Goal: Task Accomplishment & Management: Use online tool/utility

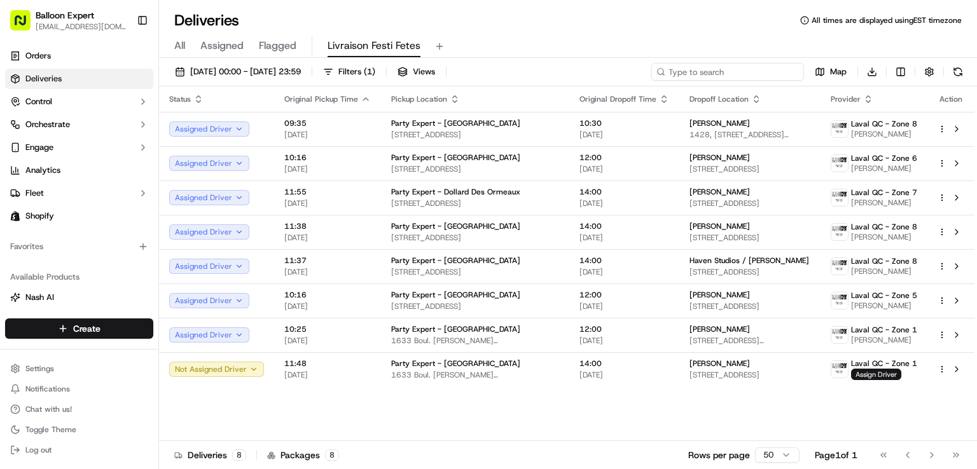
click at [725, 67] on input at bounding box center [727, 72] width 153 height 18
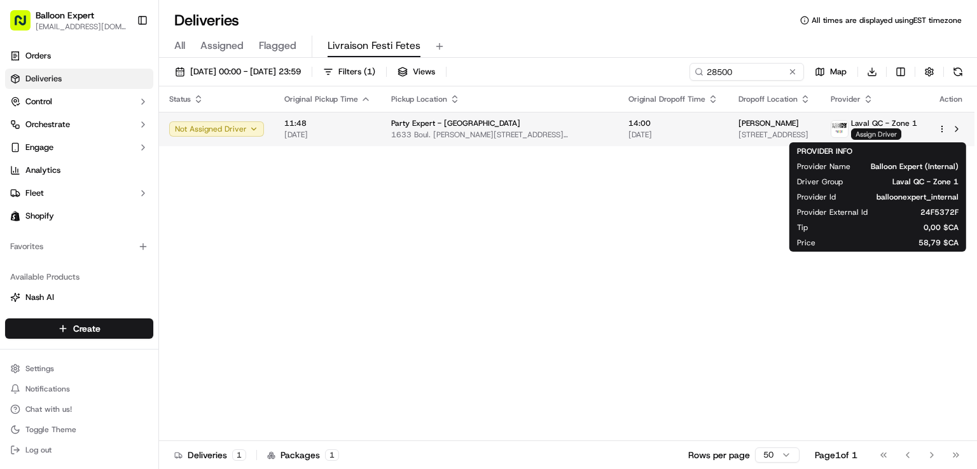
click at [878, 138] on span "Assign Driver" at bounding box center [876, 133] width 50 height 11
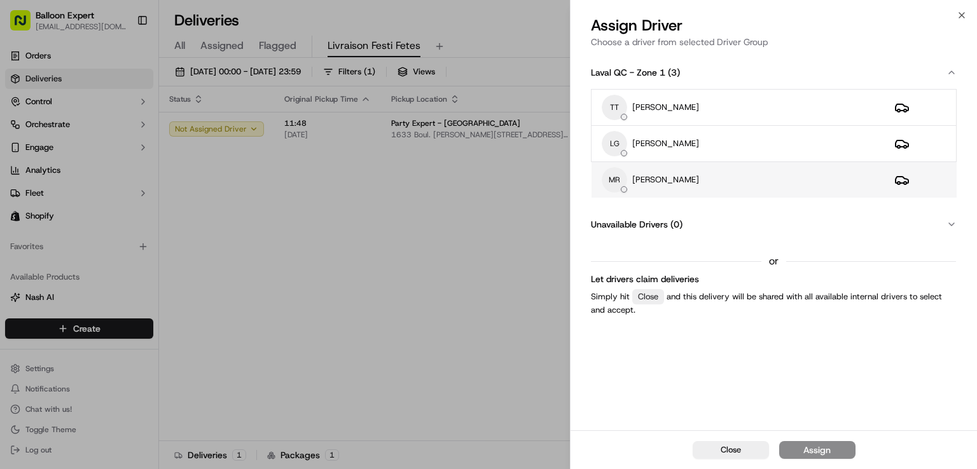
click at [680, 186] on div "[PERSON_NAME]" at bounding box center [737, 179] width 272 height 25
click at [828, 453] on div "Assign" at bounding box center [816, 450] width 27 height 13
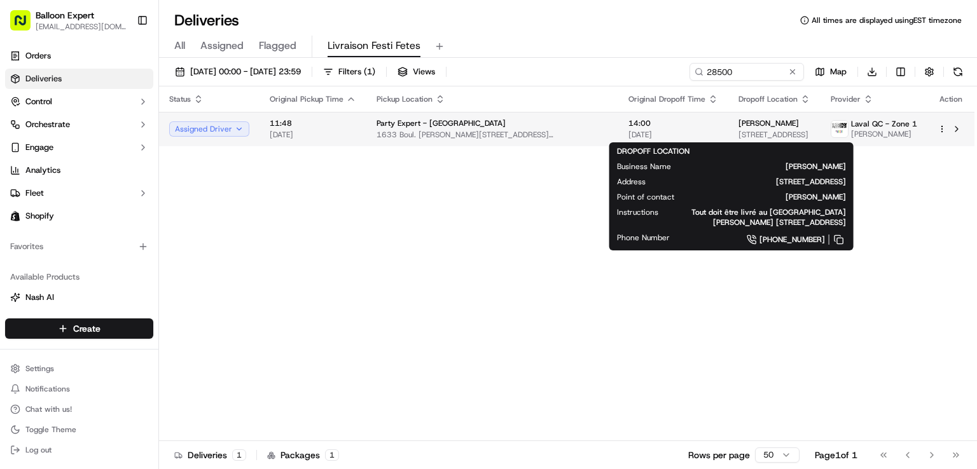
click at [762, 127] on div "[PERSON_NAME]" at bounding box center [774, 123] width 72 height 10
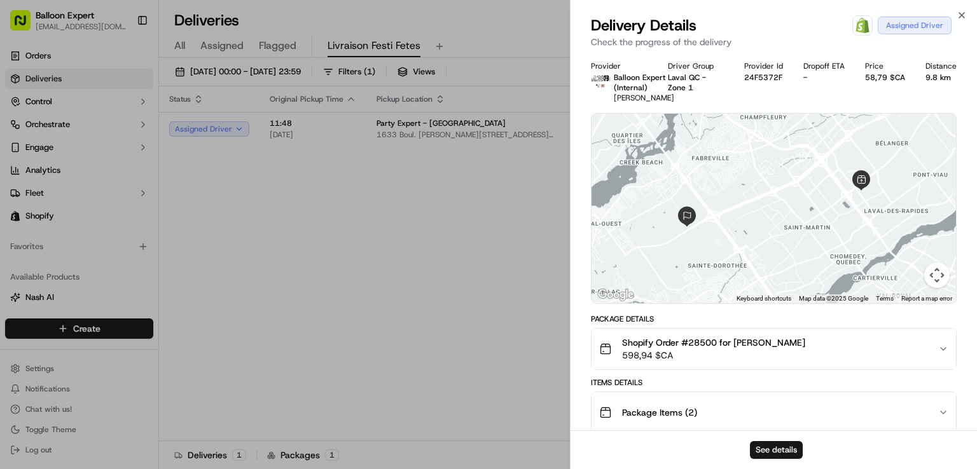
scroll to position [294, 0]
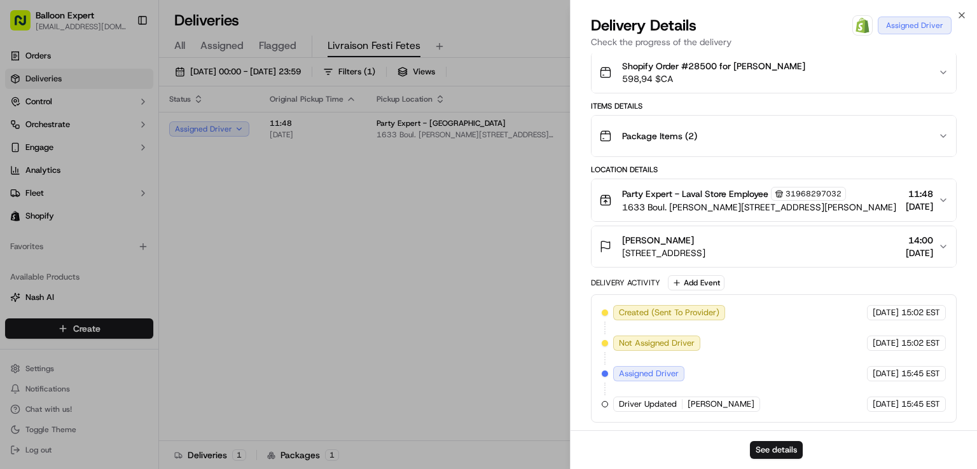
click at [945, 251] on icon "button" at bounding box center [943, 247] width 10 height 10
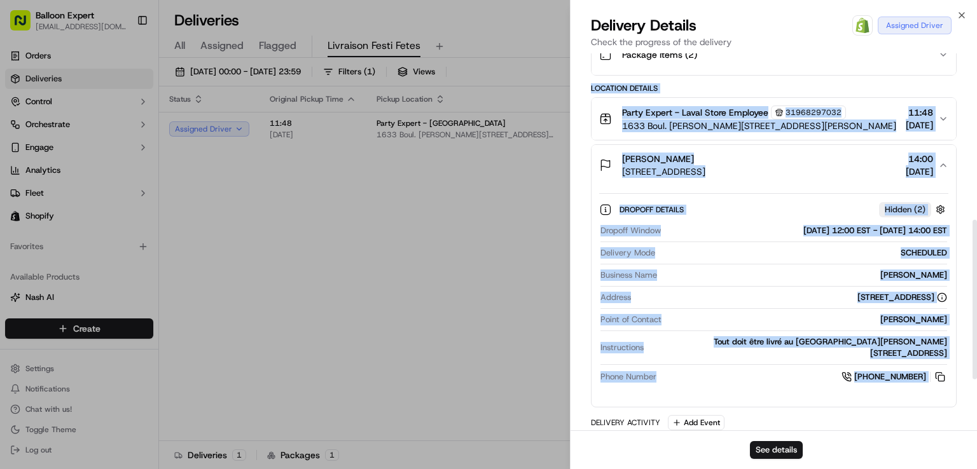
scroll to position [422, 0]
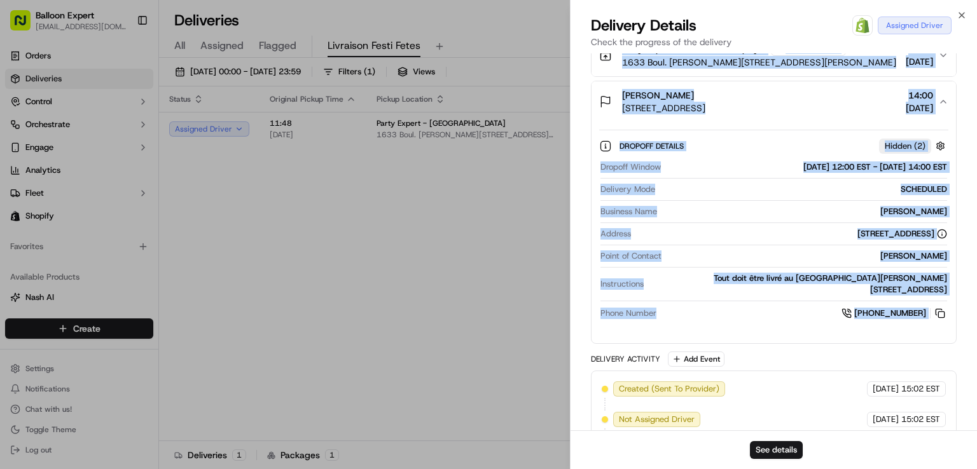
drag, startPoint x: 587, startPoint y: 170, endPoint x: 956, endPoint y: 349, distance: 410.0
click at [956, 349] on div "Provider Balloon Expert (Internal) [PERSON_NAME] Driver Group [GEOGRAPHIC_DATA]…" at bounding box center [773, 69] width 406 height 875
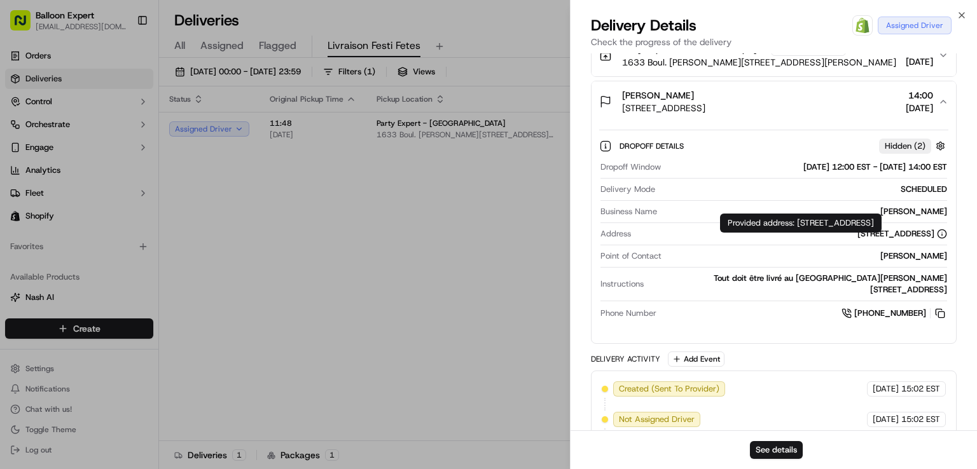
drag, startPoint x: 735, startPoint y: 232, endPoint x: 753, endPoint y: 308, distance: 78.5
click at [750, 320] on div "[PHONE_NUMBER]" at bounding box center [803, 313] width 285 height 14
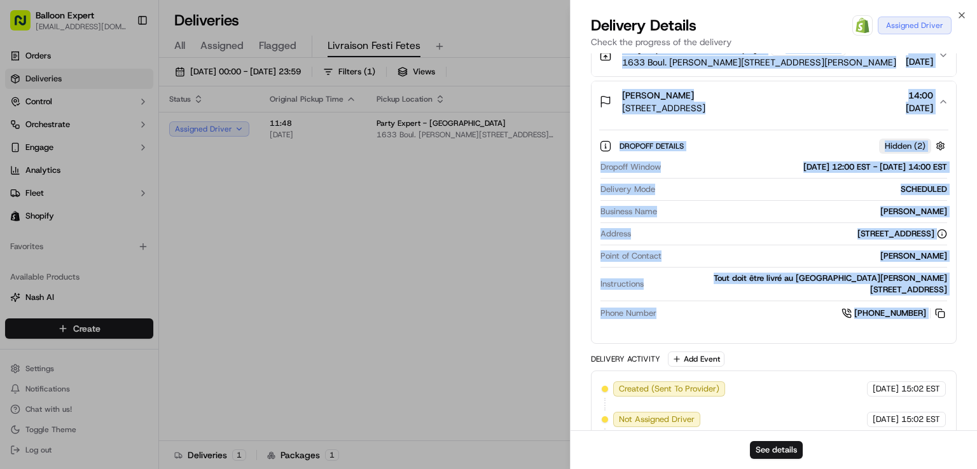
drag, startPoint x: 589, startPoint y: 107, endPoint x: 944, endPoint y: 341, distance: 424.6
click at [944, 341] on div "Provider Balloon Expert (Internal) [PERSON_NAME] Driver Group [GEOGRAPHIC_DATA]…" at bounding box center [773, 69] width 406 height 875
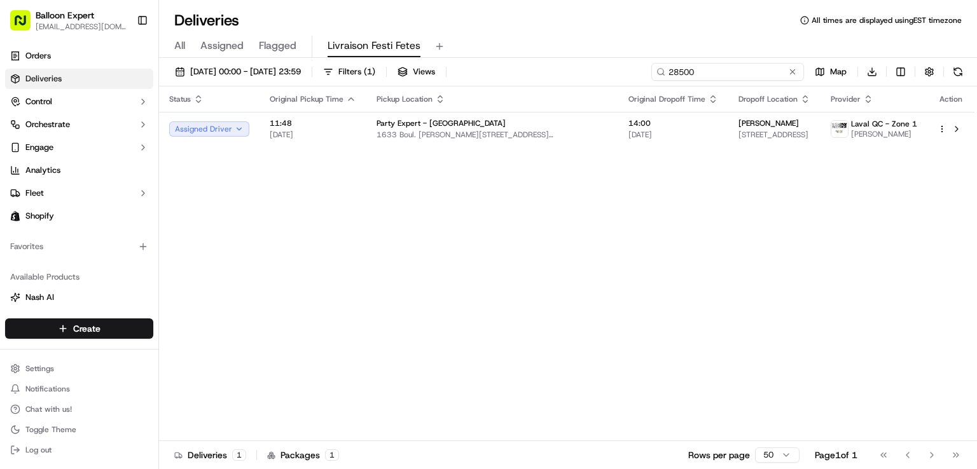
drag, startPoint x: 746, startPoint y: 72, endPoint x: 704, endPoint y: 72, distance: 41.3
click at [704, 72] on input "28500" at bounding box center [727, 72] width 153 height 18
click at [709, 70] on input "28474" at bounding box center [727, 72] width 153 height 18
type input "28430"
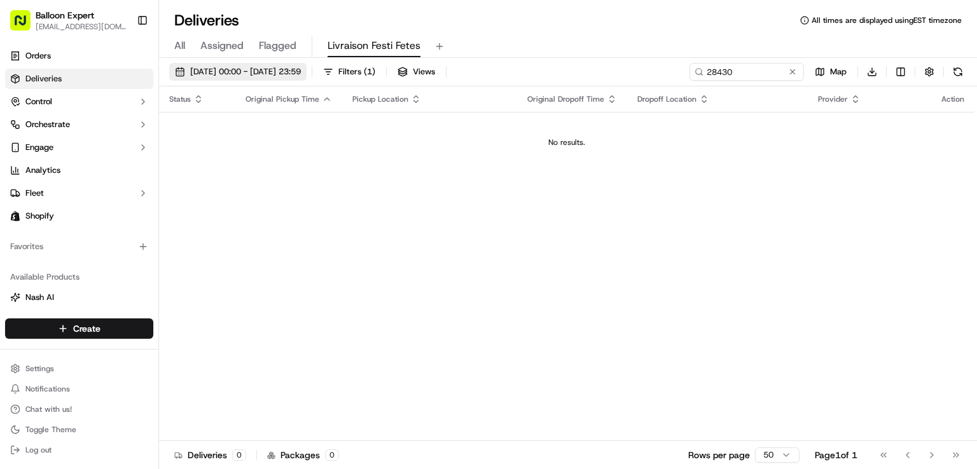
click at [214, 70] on span "[DATE] 00:00 - [DATE] 23:59" at bounding box center [245, 71] width 111 height 11
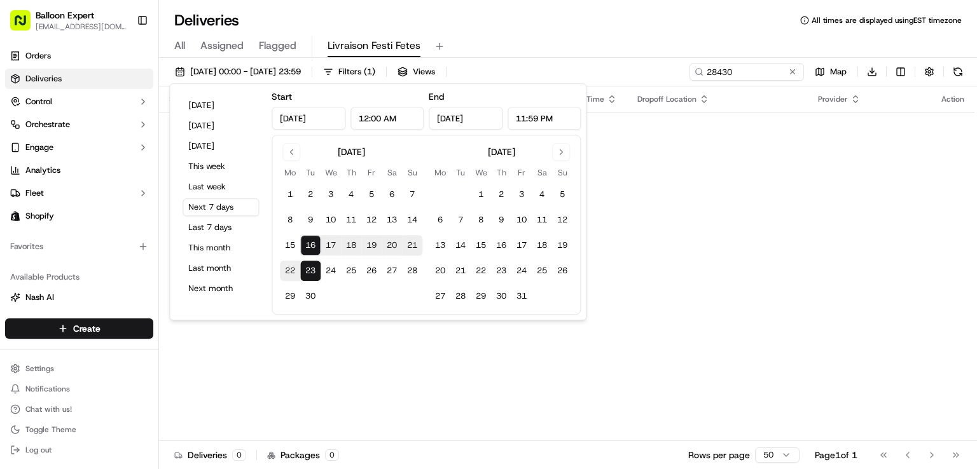
click at [303, 242] on button "16" at bounding box center [310, 245] width 20 height 20
click at [303, 266] on button "23" at bounding box center [310, 271] width 20 height 20
type input "[DATE]"
click at [796, 73] on button at bounding box center [792, 71] width 13 height 13
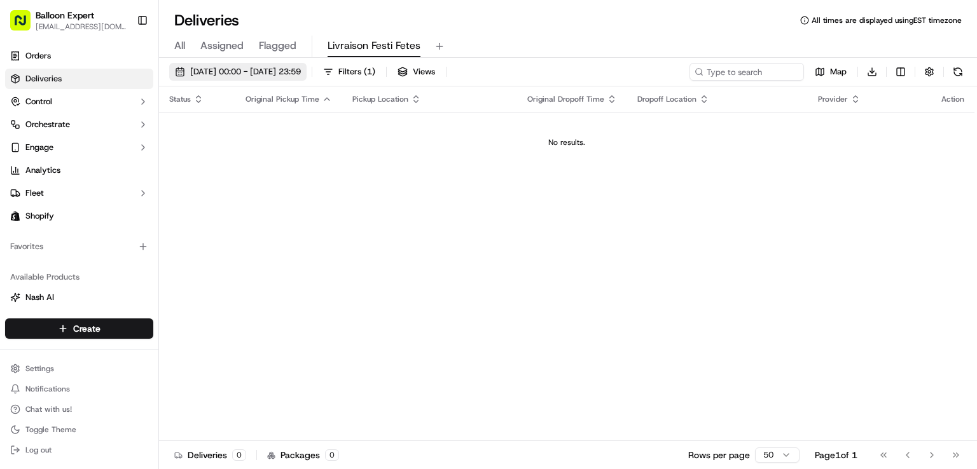
click at [191, 74] on span "[DATE] 00:00 - [DATE] 23:59" at bounding box center [245, 71] width 111 height 11
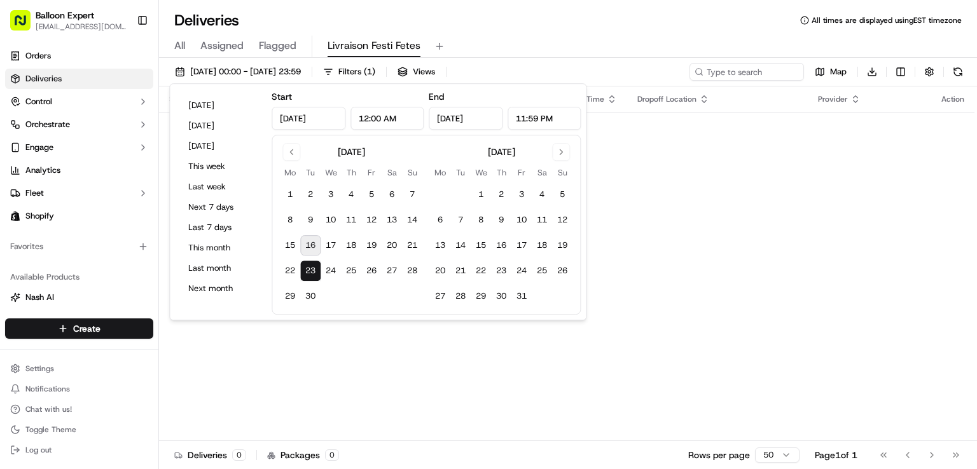
click at [301, 245] on button "16" at bounding box center [310, 245] width 20 height 20
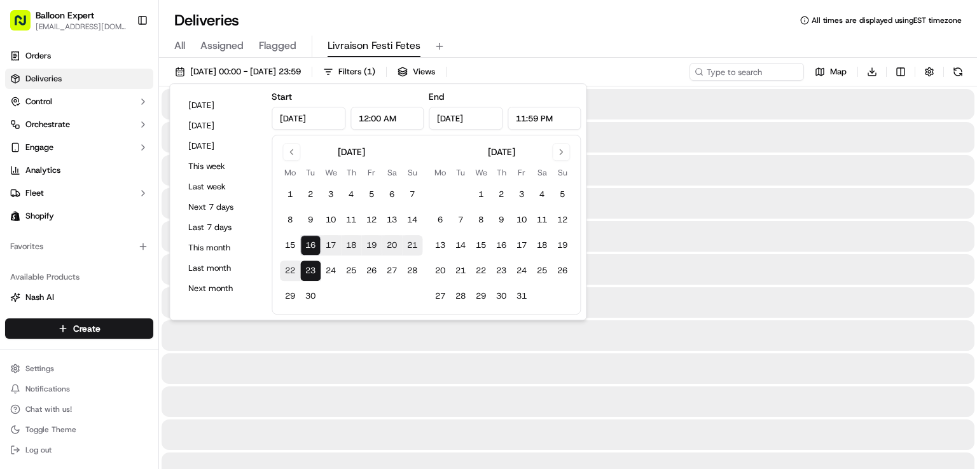
type input "[DATE]"
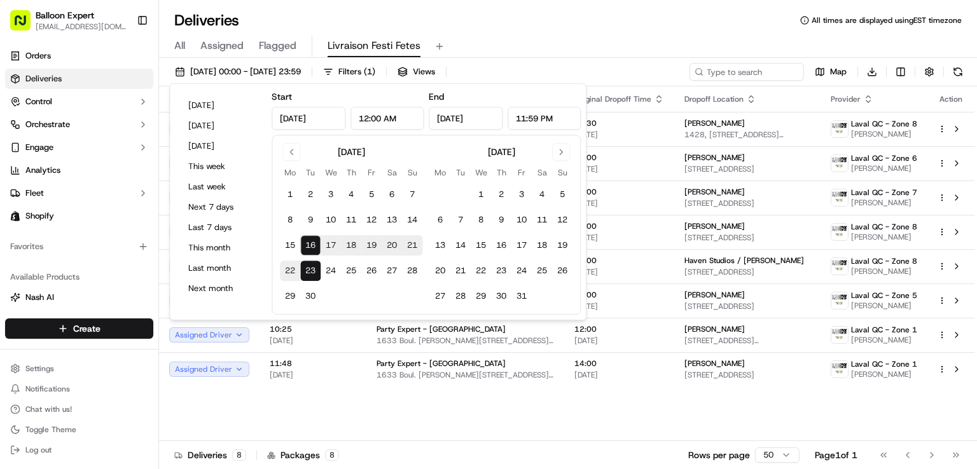
click at [517, 29] on div "Deliveries All times are displayed using EST timezone" at bounding box center [568, 20] width 818 height 20
